Goal: Transaction & Acquisition: Purchase product/service

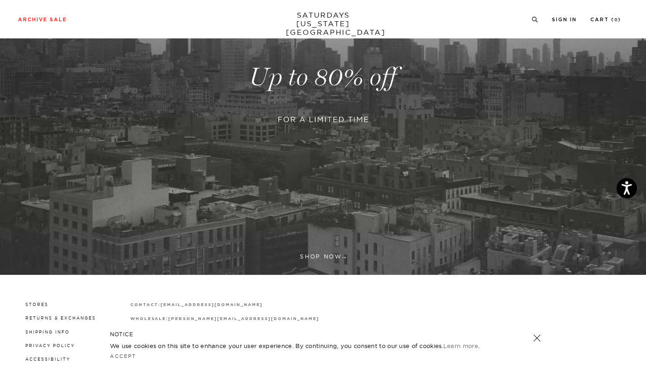
scroll to position [244, 0]
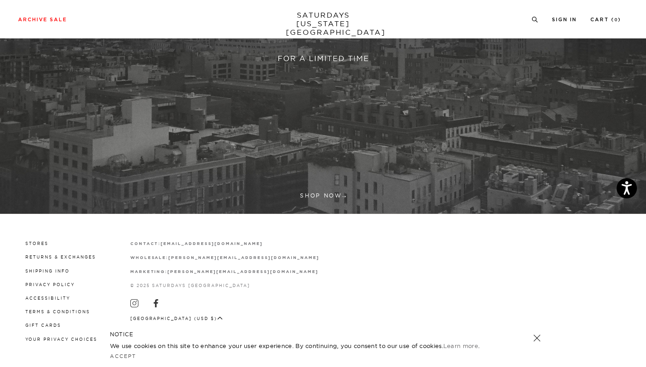
click at [326, 197] on link at bounding box center [323, 16] width 646 height 395
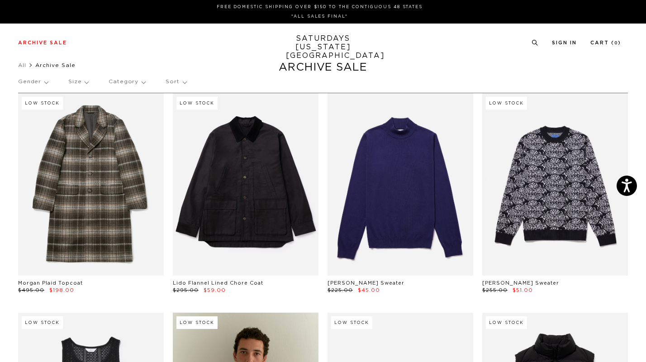
click at [90, 87] on div "Gender Size Category Sort" at bounding box center [322, 81] width 609 height 21
click at [84, 83] on p "Size" at bounding box center [78, 81] width 20 height 21
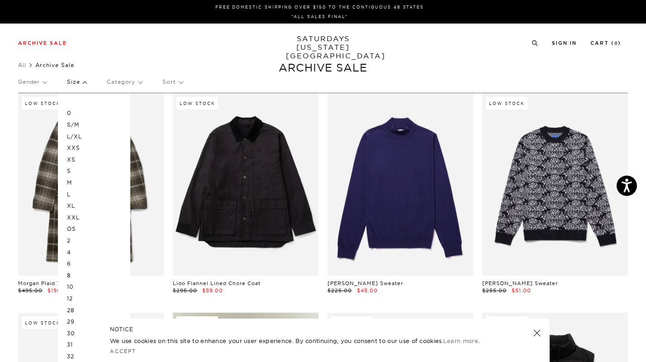
click at [74, 206] on p "XL" at bounding box center [94, 206] width 54 height 12
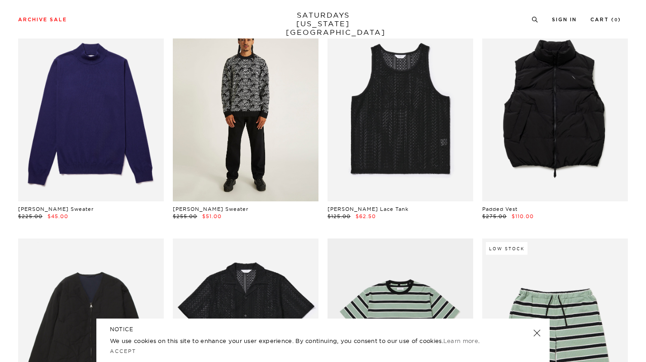
scroll to position [123, 0]
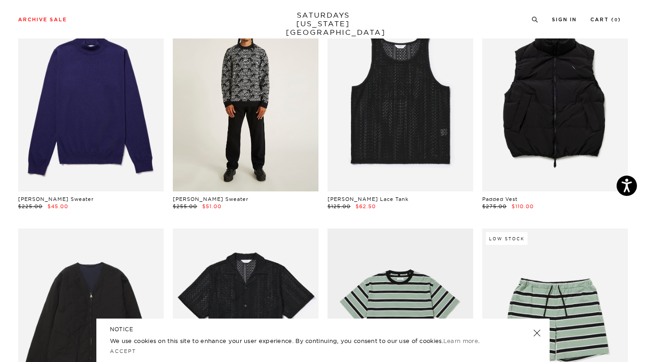
click at [223, 175] on link at bounding box center [246, 100] width 146 height 182
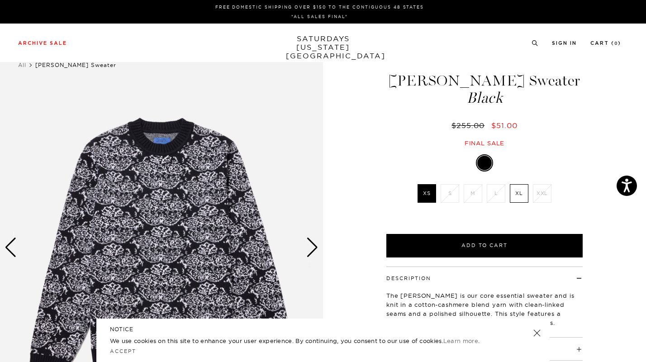
click at [309, 246] on div "Next slide" at bounding box center [312, 247] width 12 height 20
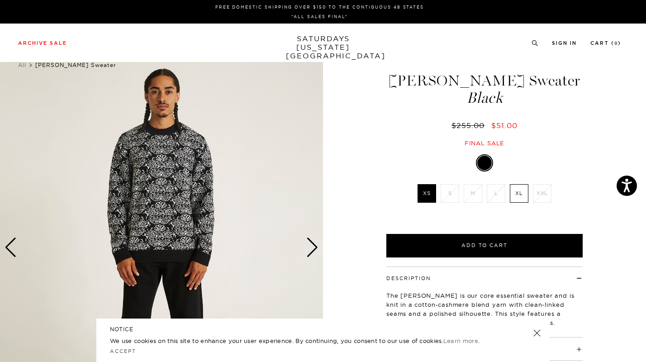
click at [309, 246] on div "Next slide" at bounding box center [312, 247] width 12 height 20
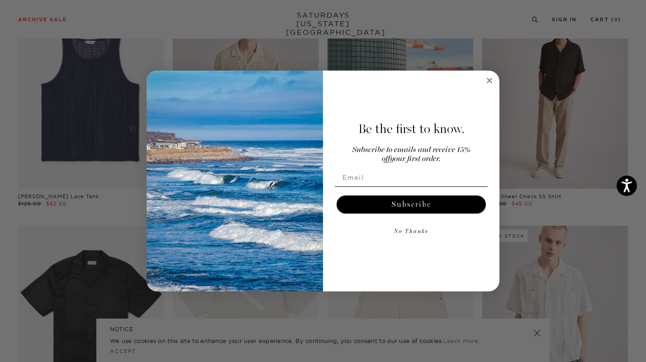
scroll to position [548, 0]
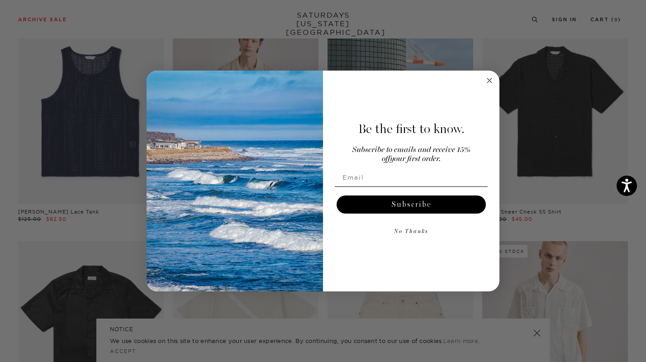
click at [490, 80] on circle "Close dialog" at bounding box center [489, 81] width 10 height 10
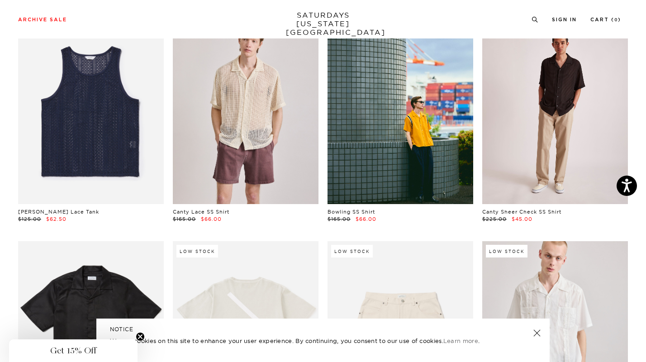
click at [578, 123] on link at bounding box center [555, 113] width 146 height 182
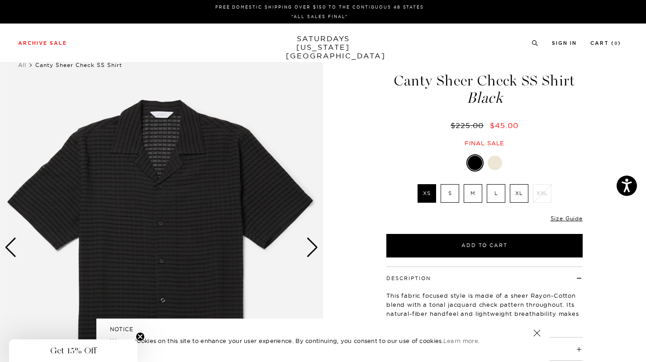
click at [306, 250] on div "Next slide" at bounding box center [312, 247] width 12 height 20
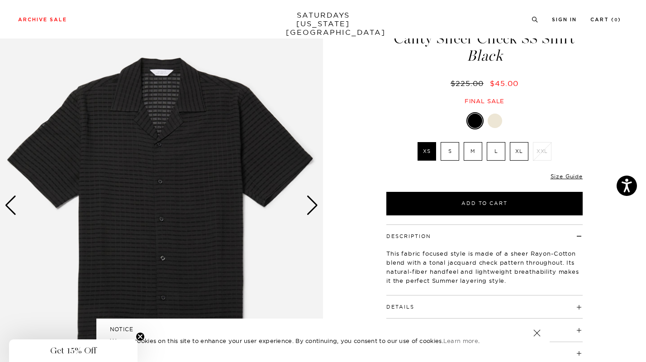
scroll to position [21, 0]
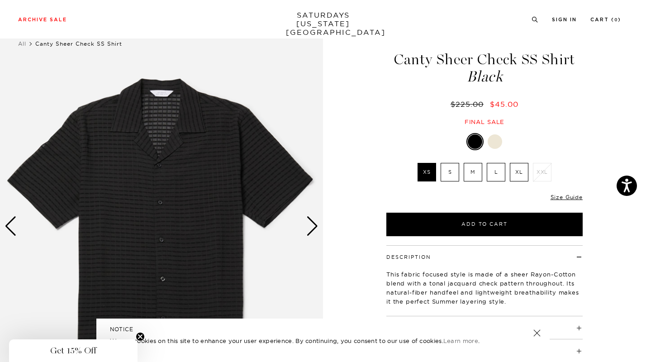
click at [488, 142] on div at bounding box center [494, 141] width 14 height 14
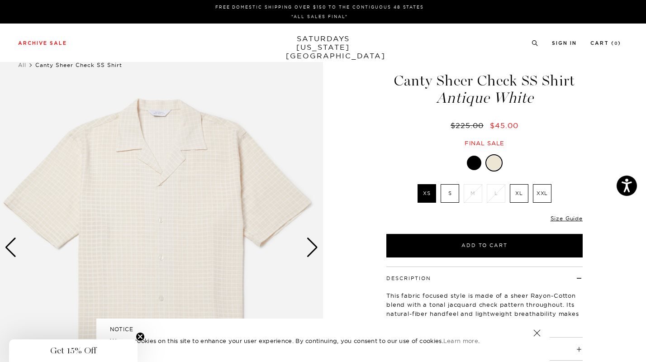
click at [309, 247] on div "Next slide" at bounding box center [312, 247] width 12 height 20
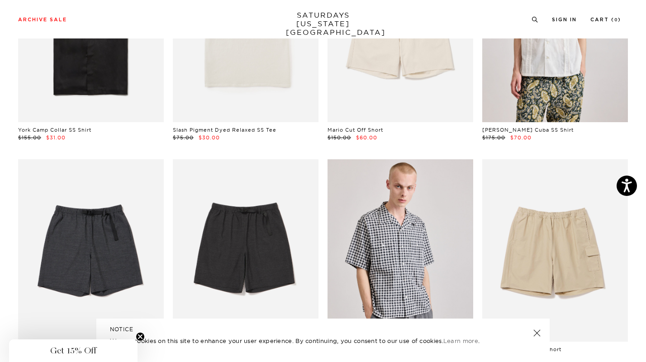
scroll to position [974, 0]
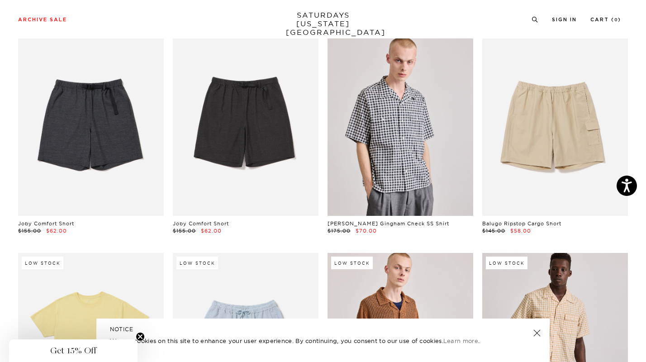
click at [189, 126] on link at bounding box center [246, 124] width 146 height 182
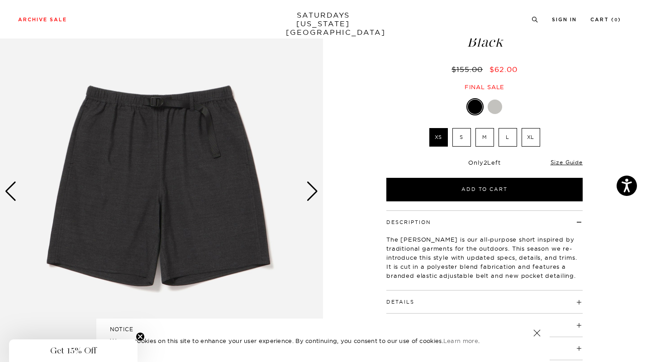
scroll to position [58, 0]
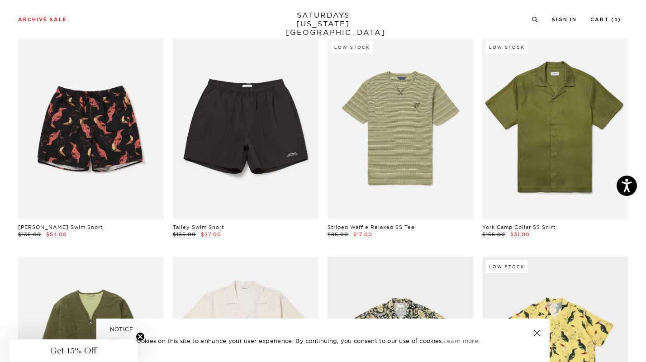
scroll to position [1848, 0]
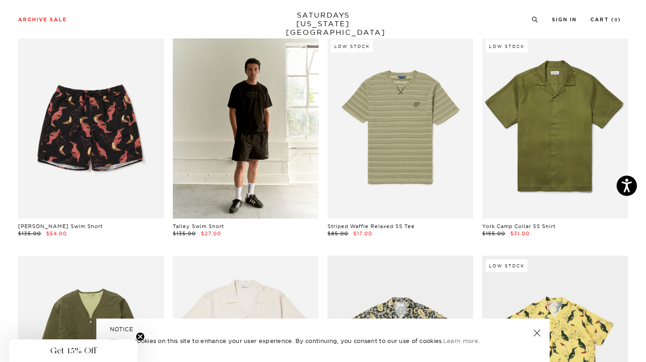
click at [255, 158] on link at bounding box center [246, 127] width 146 height 182
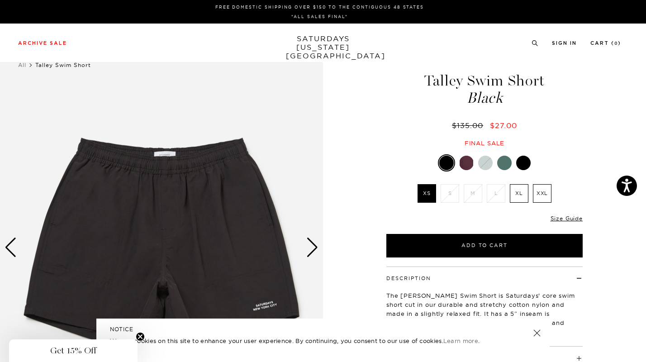
click at [320, 248] on img at bounding box center [161, 248] width 323 height 404
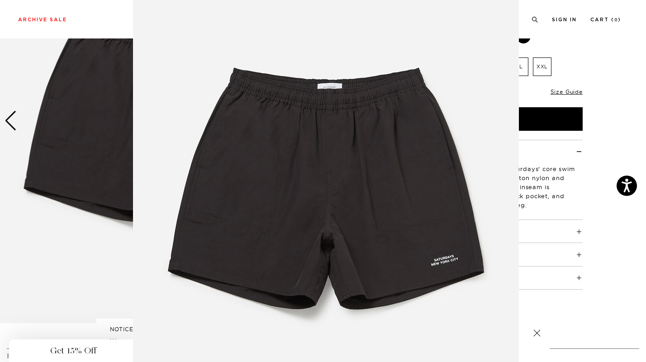
scroll to position [33, 0]
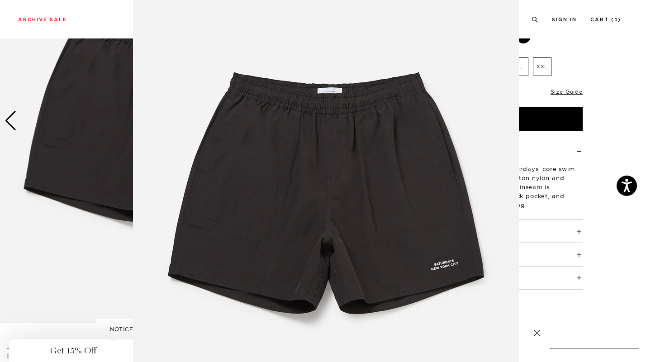
click at [592, 88] on figure at bounding box center [323, 181] width 646 height 362
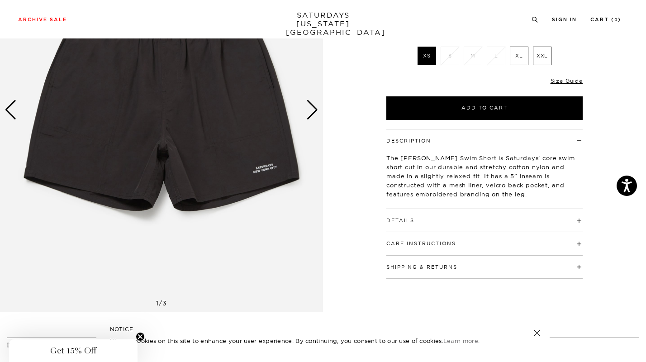
scroll to position [138, 0]
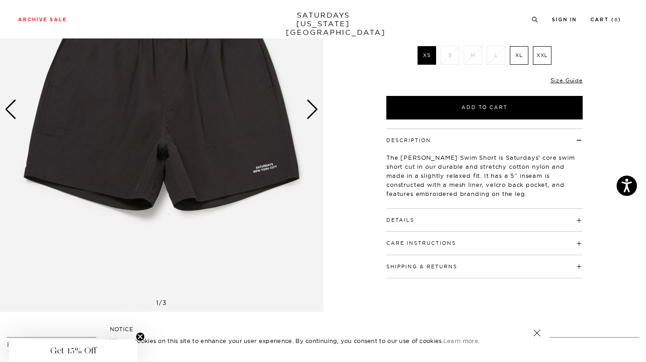
click at [523, 57] on label "XL" at bounding box center [519, 55] width 19 height 19
click at [0, 0] on input "XL" at bounding box center [0, 0] width 0 height 0
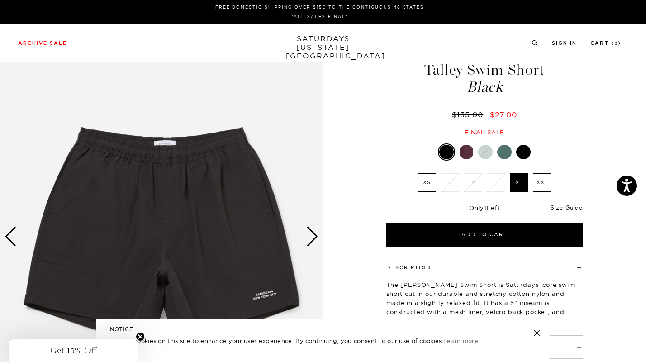
scroll to position [0, 0]
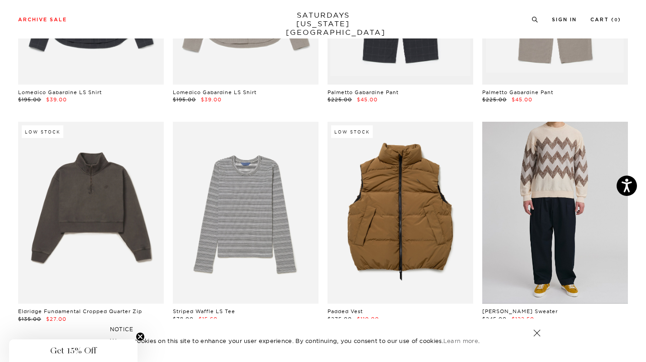
scroll to position [4430, 0]
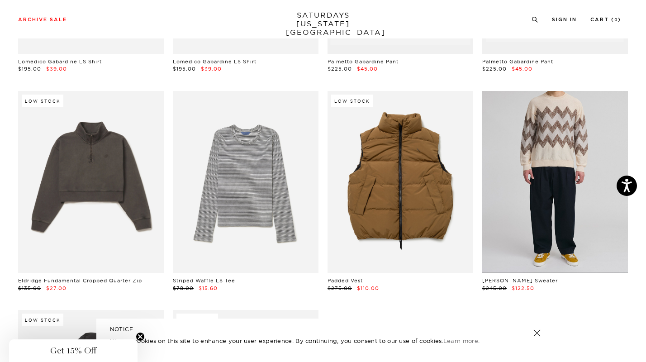
click at [512, 206] on link at bounding box center [555, 182] width 146 height 182
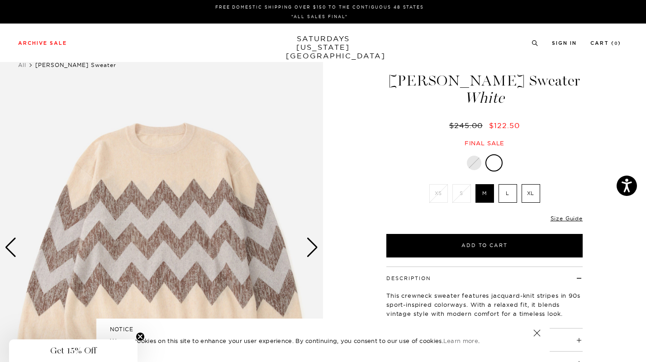
click at [312, 249] on div "Next slide" at bounding box center [312, 247] width 12 height 20
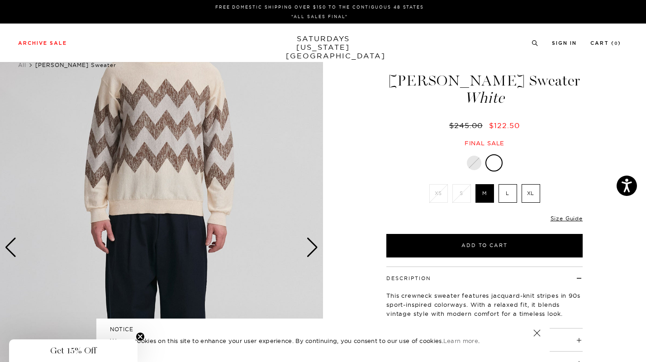
click at [312, 249] on div "Next slide" at bounding box center [312, 247] width 12 height 20
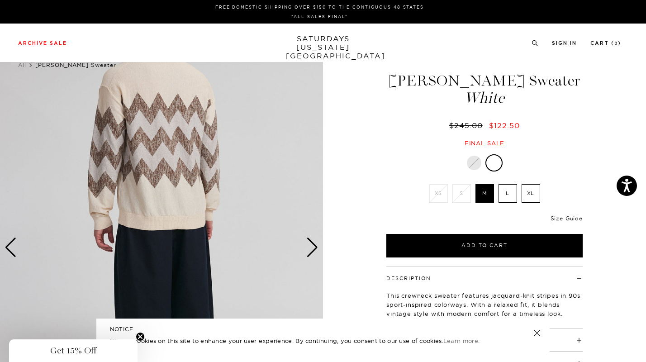
click at [498, 165] on div at bounding box center [494, 163] width 14 height 14
click at [477, 165] on div at bounding box center [474, 163] width 14 height 14
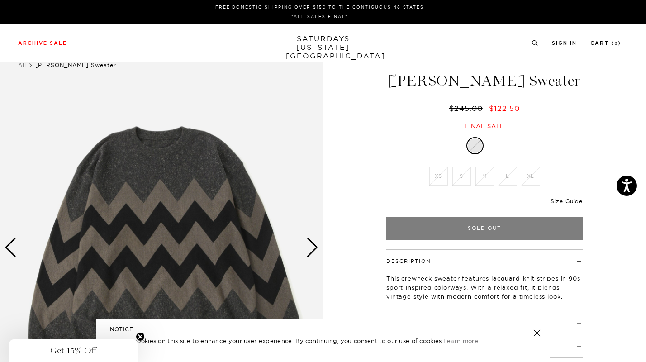
click at [312, 244] on div "Next slide" at bounding box center [312, 247] width 12 height 20
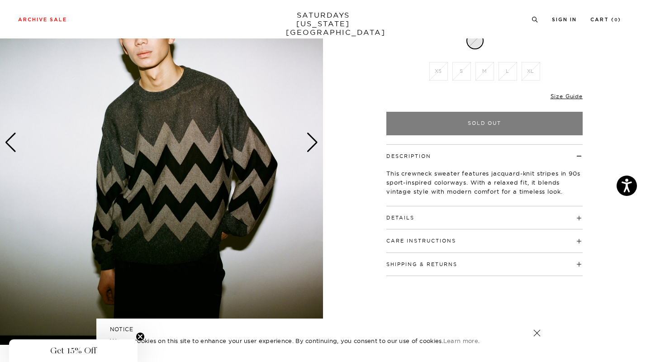
scroll to position [105, 0]
